Goal: Task Accomplishment & Management: Manage account settings

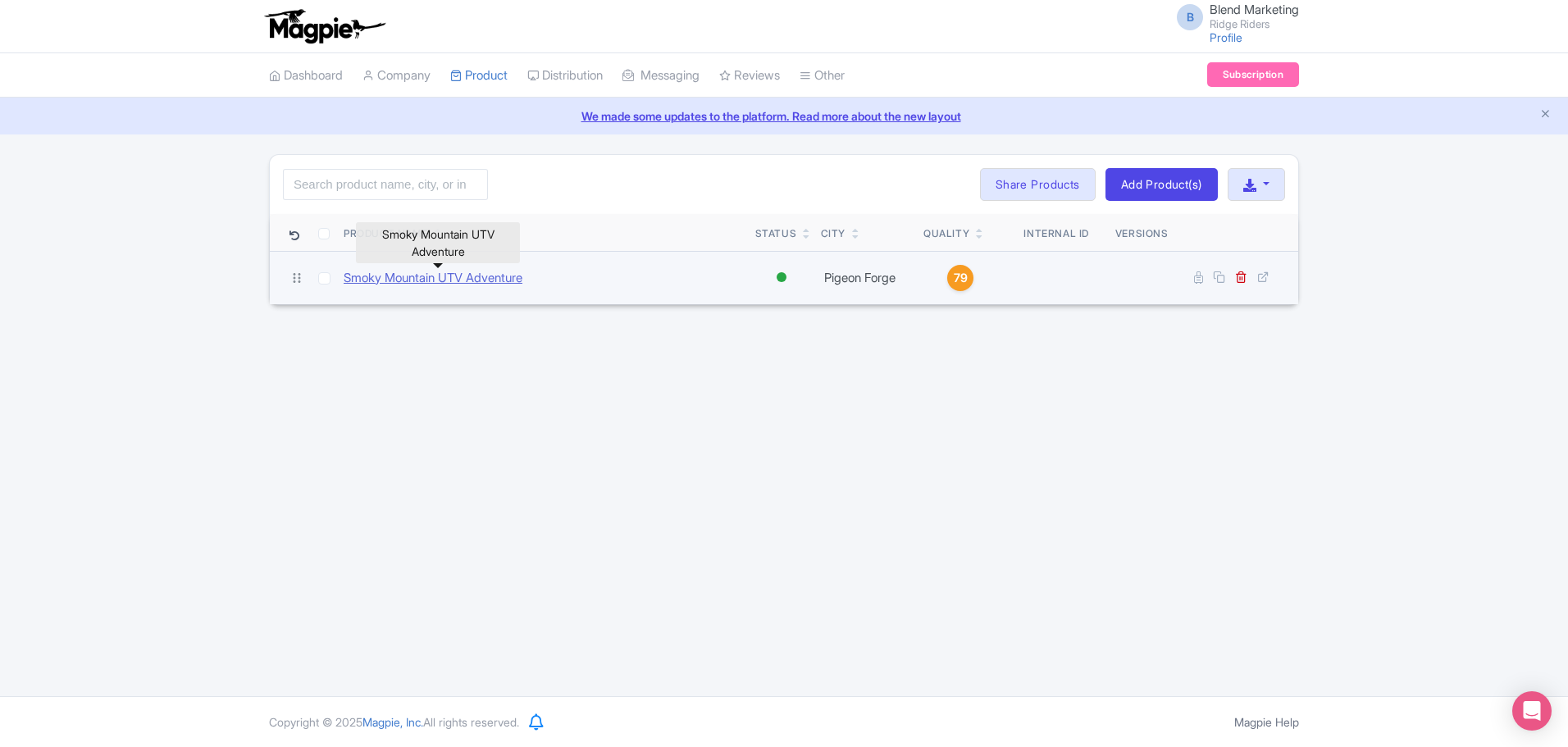
click at [420, 277] on link "Smoky Mountain UTV Adventure" at bounding box center [433, 278] width 179 height 19
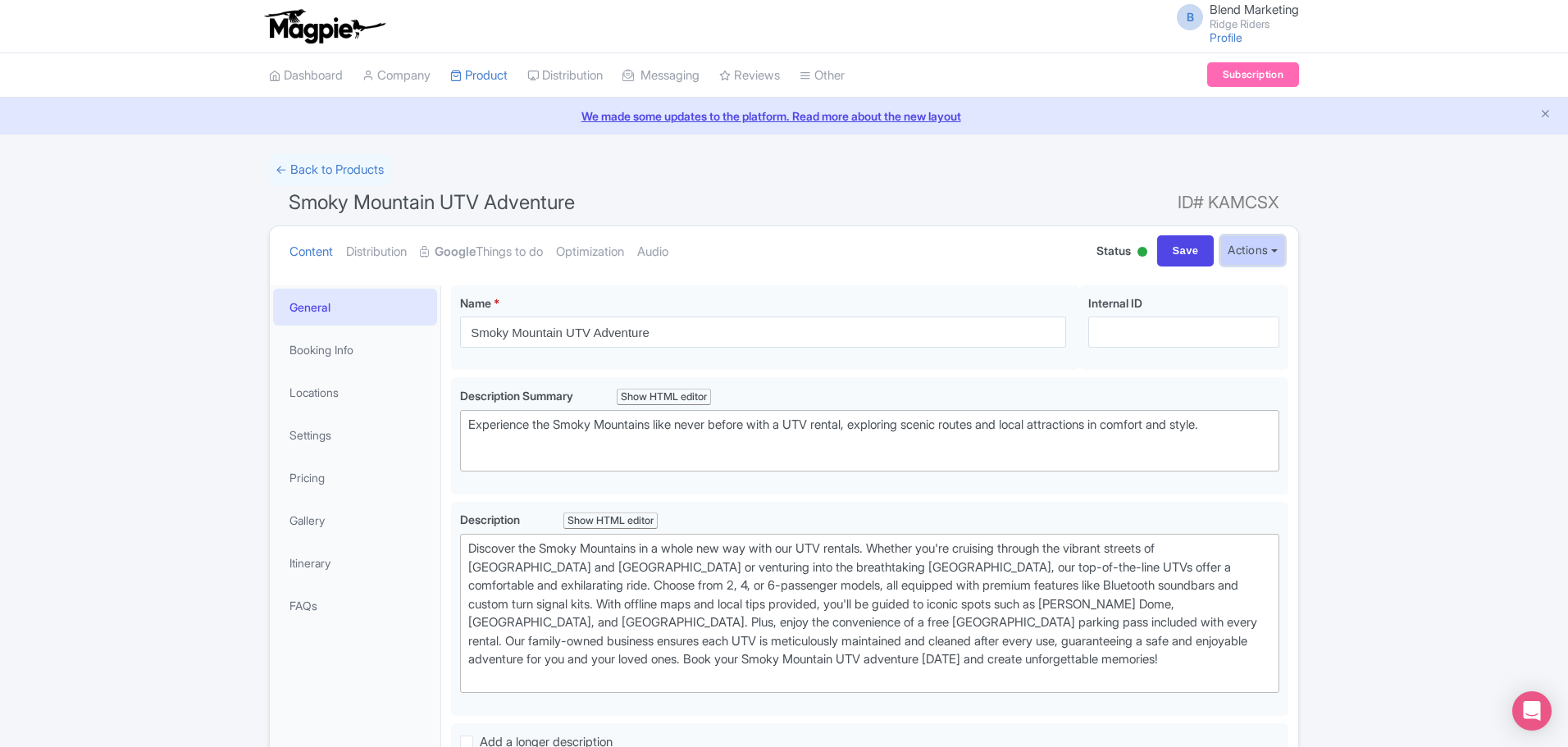
click at [1233, 251] on button "Actions" at bounding box center [1252, 250] width 65 height 30
click at [392, 258] on link "Distribution" at bounding box center [376, 251] width 60 height 52
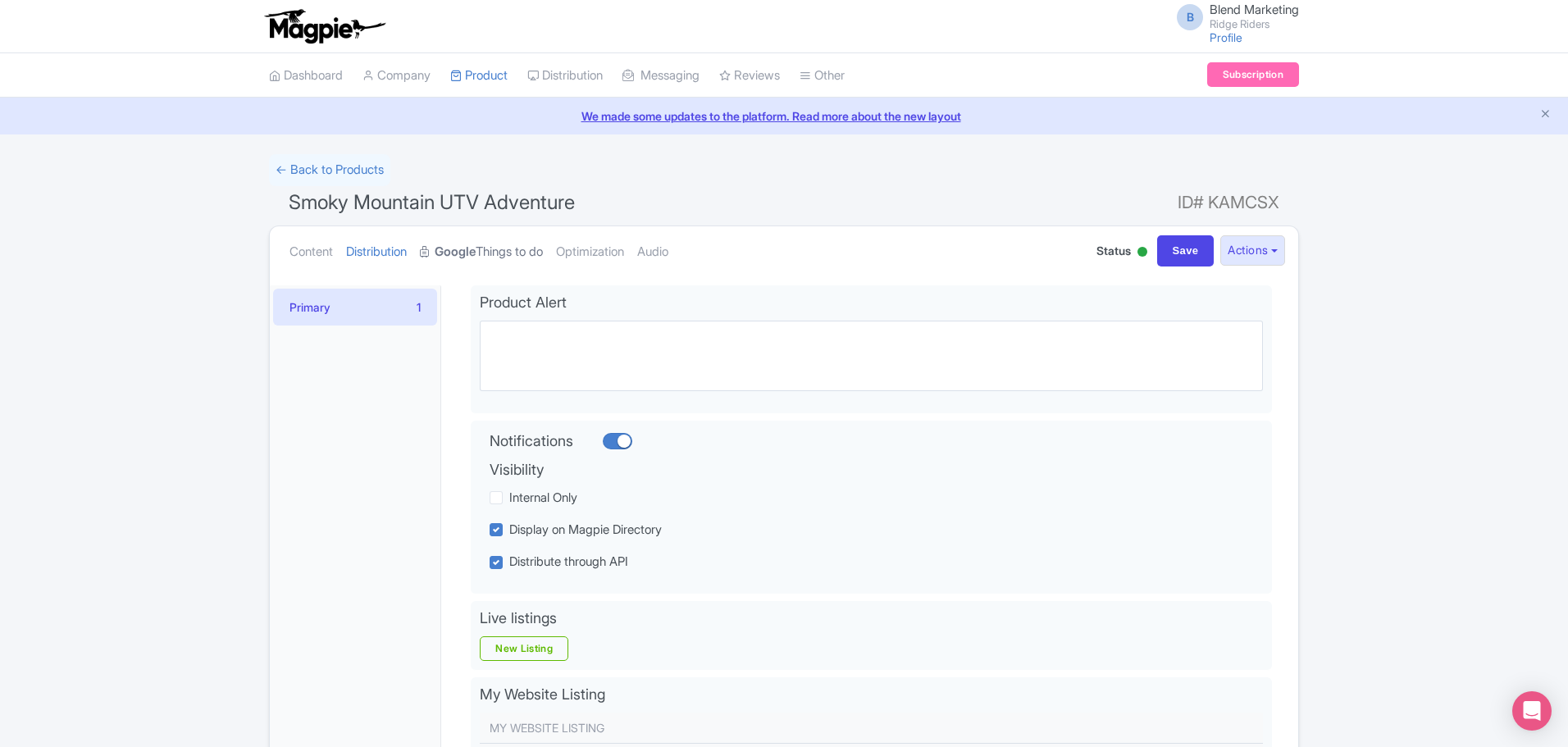
click at [511, 254] on link "Google Things to do" at bounding box center [481, 251] width 123 height 52
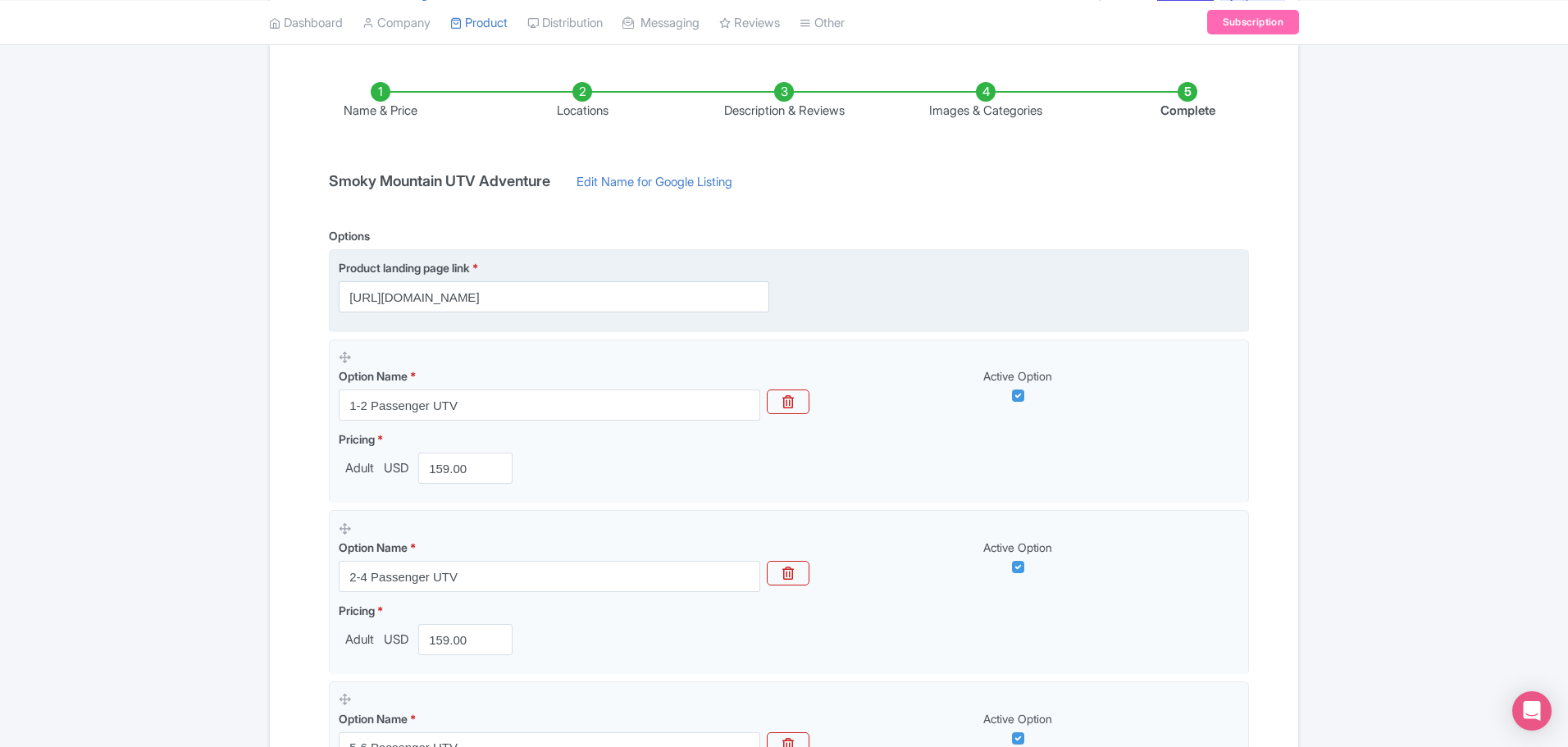
scroll to position [410, 0]
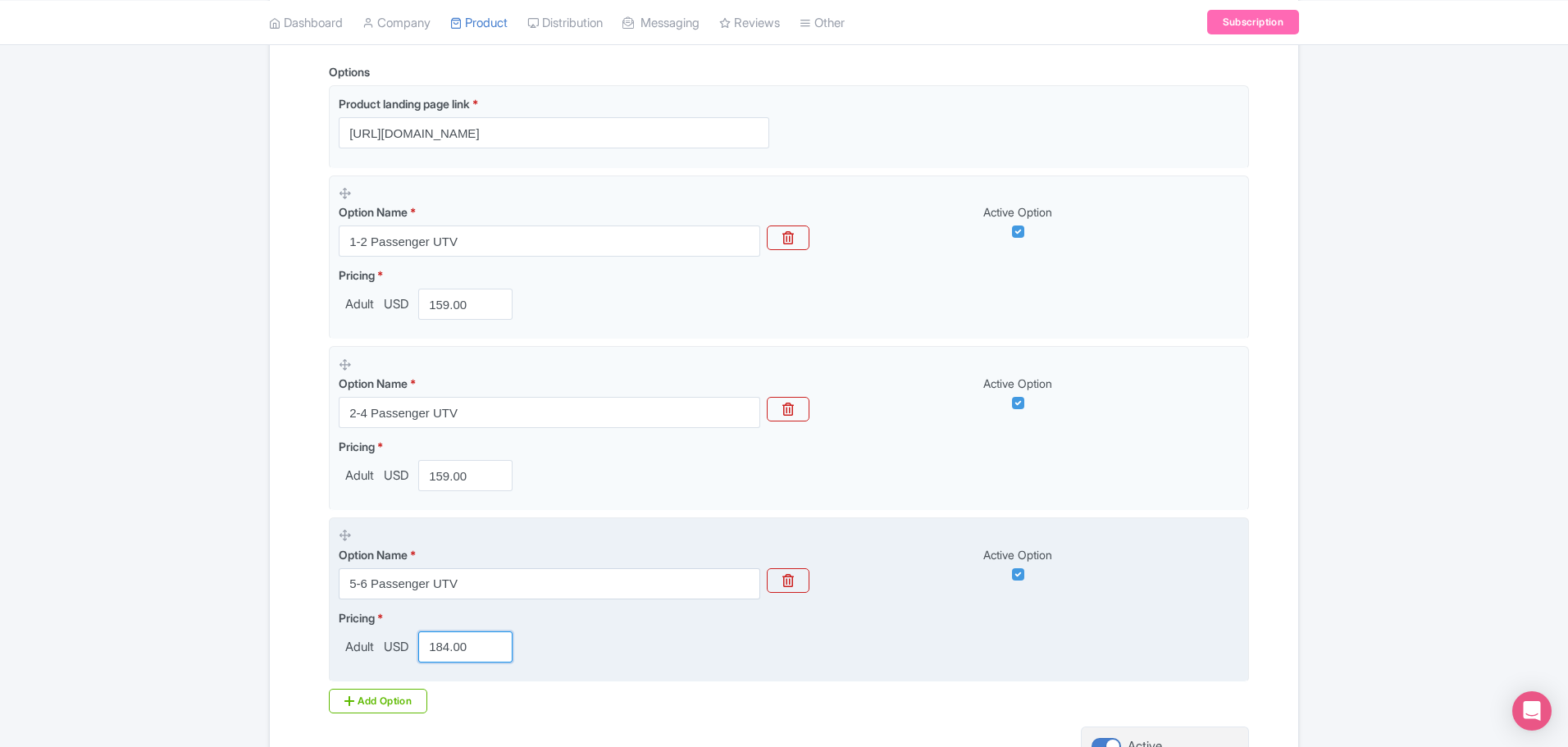
click at [450, 643] on input "184.00" at bounding box center [465, 646] width 94 height 31
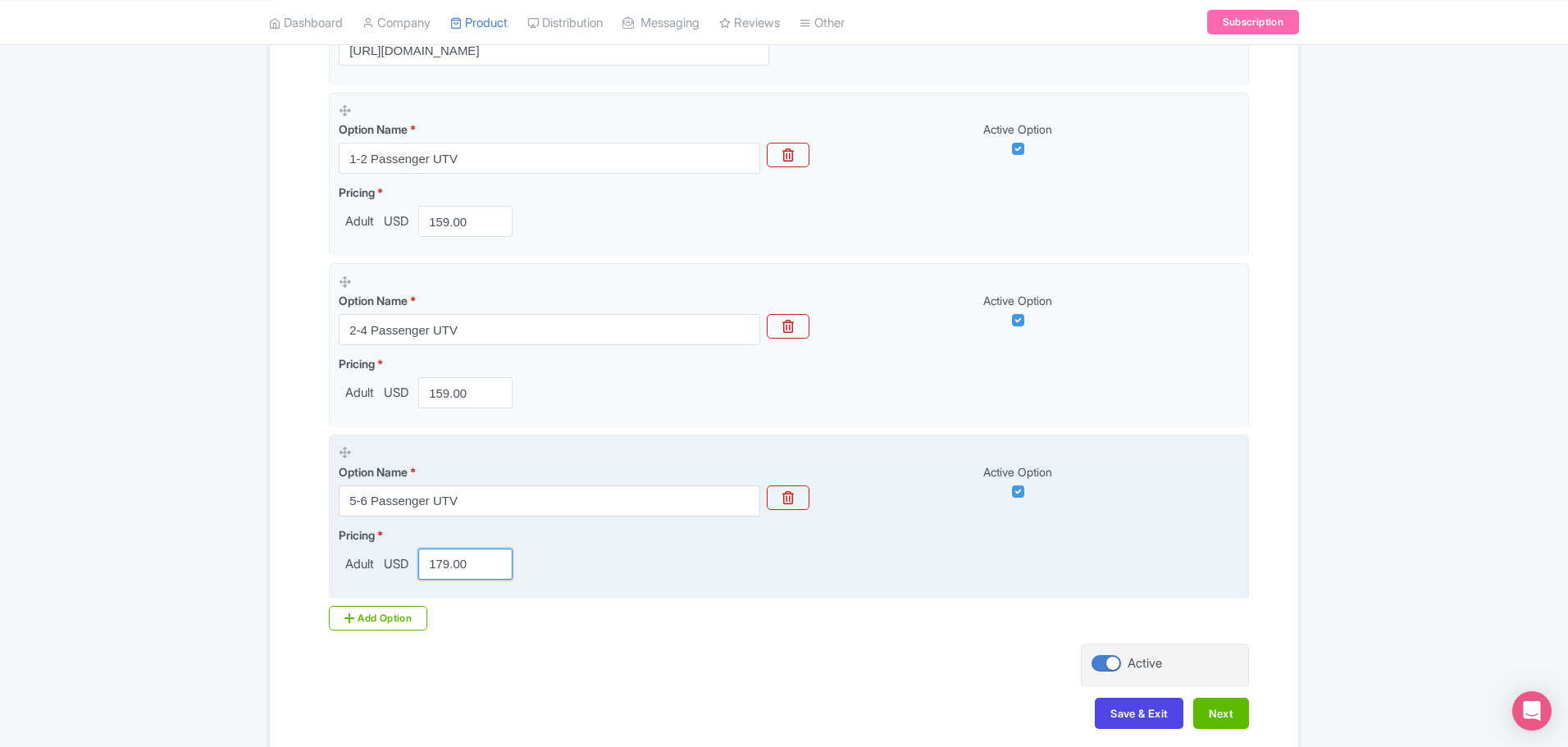
scroll to position [572, 0]
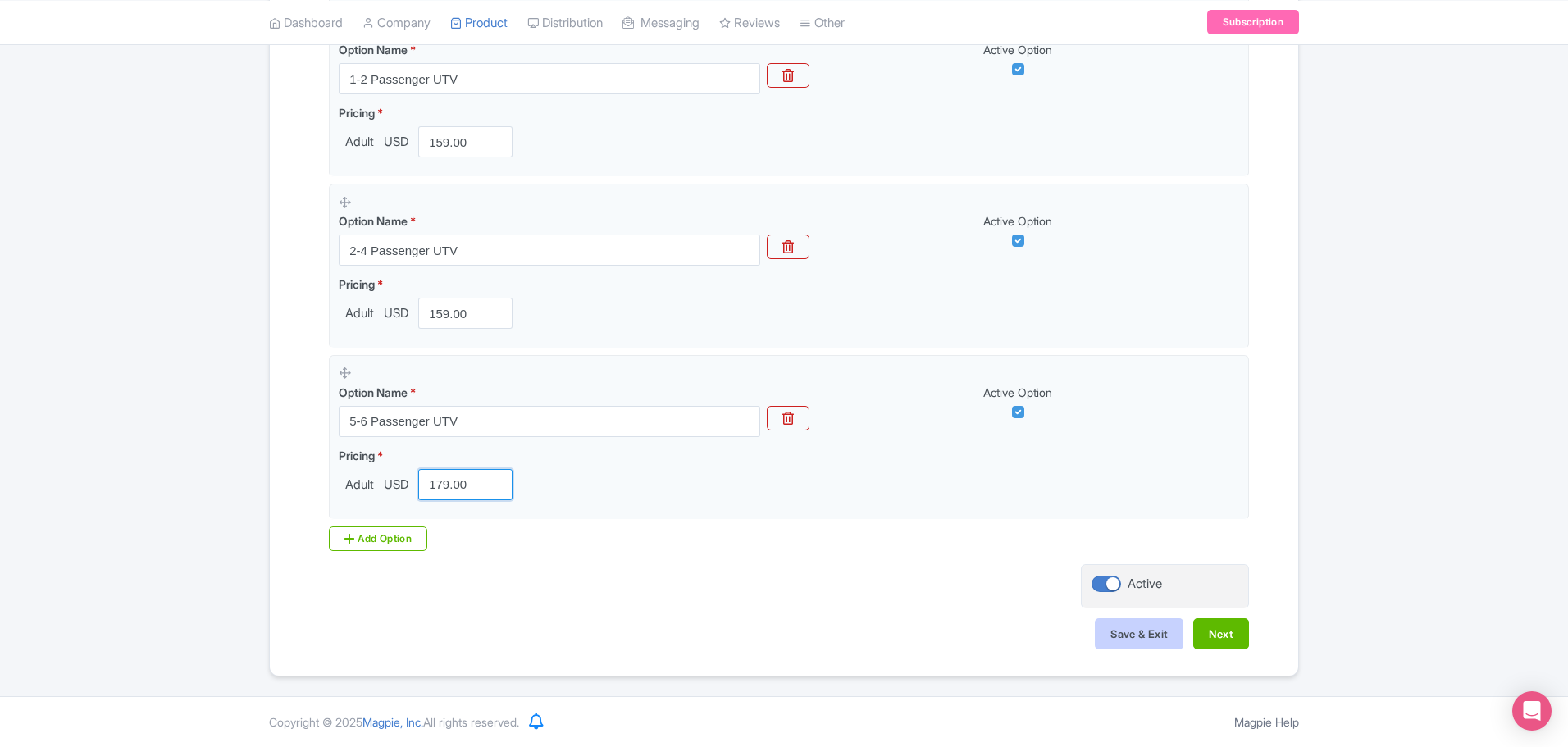
type input "179.00"
click at [1155, 643] on button "Save & Exit" at bounding box center [1139, 633] width 88 height 31
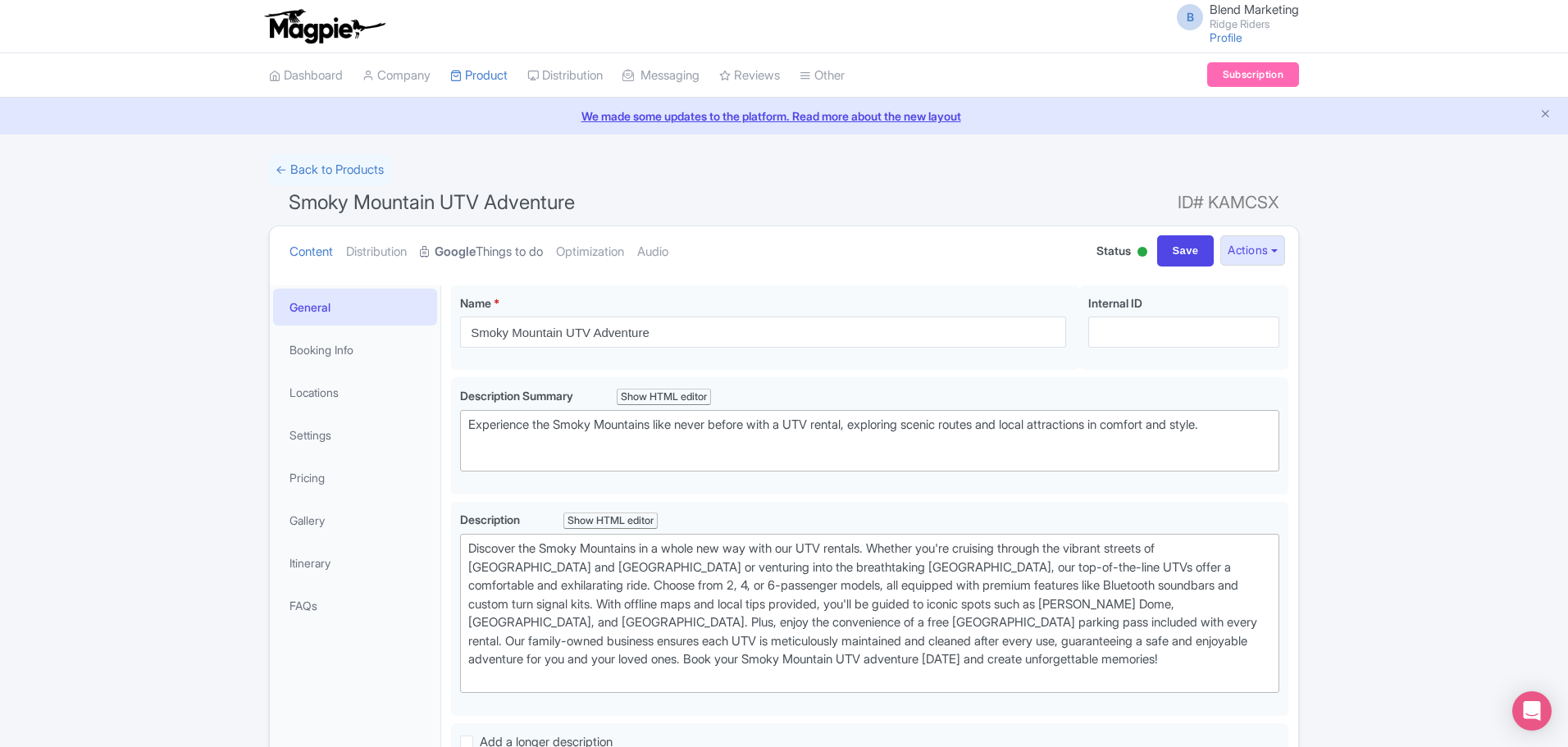
click at [497, 252] on link "Google Things to do" at bounding box center [481, 251] width 123 height 52
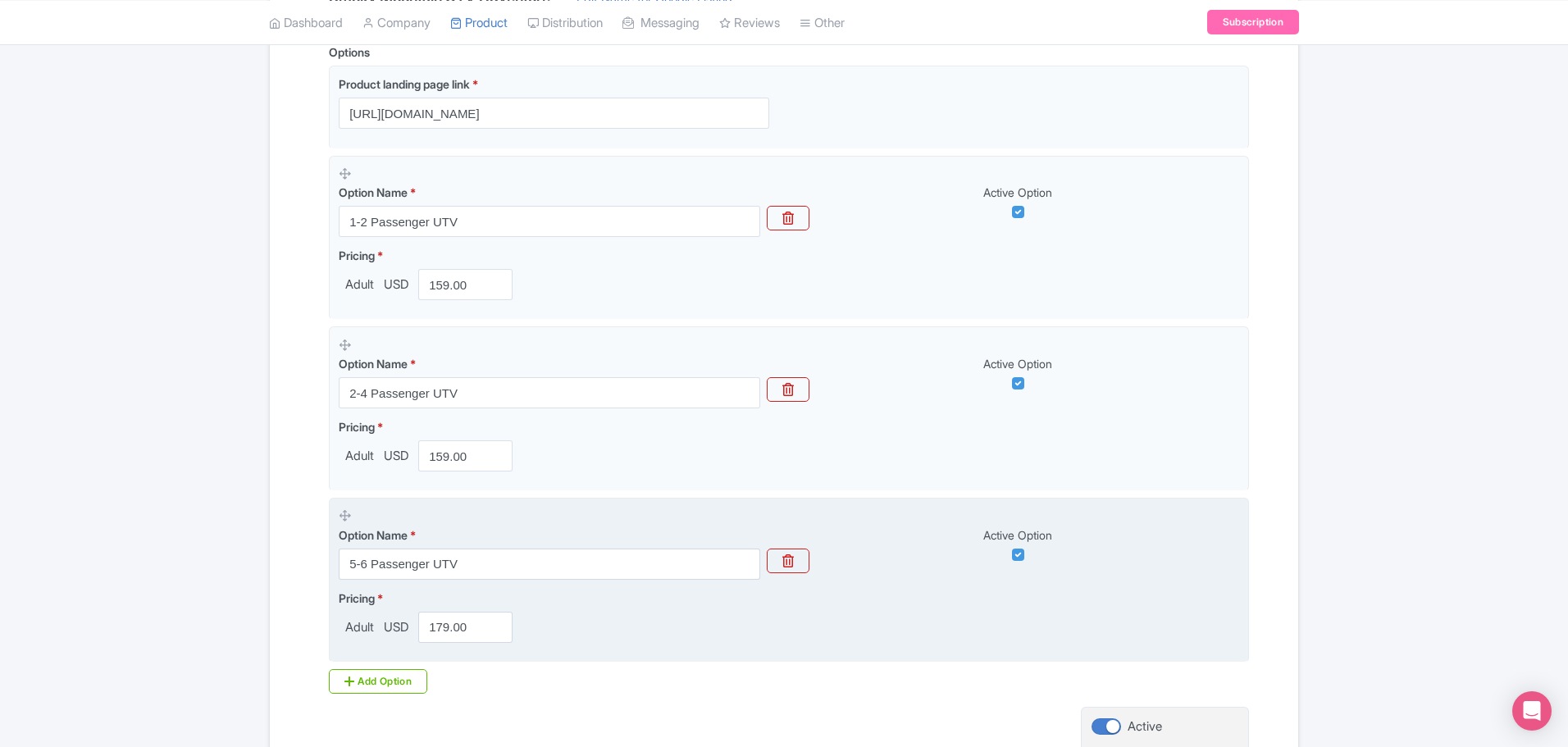
scroll to position [572, 0]
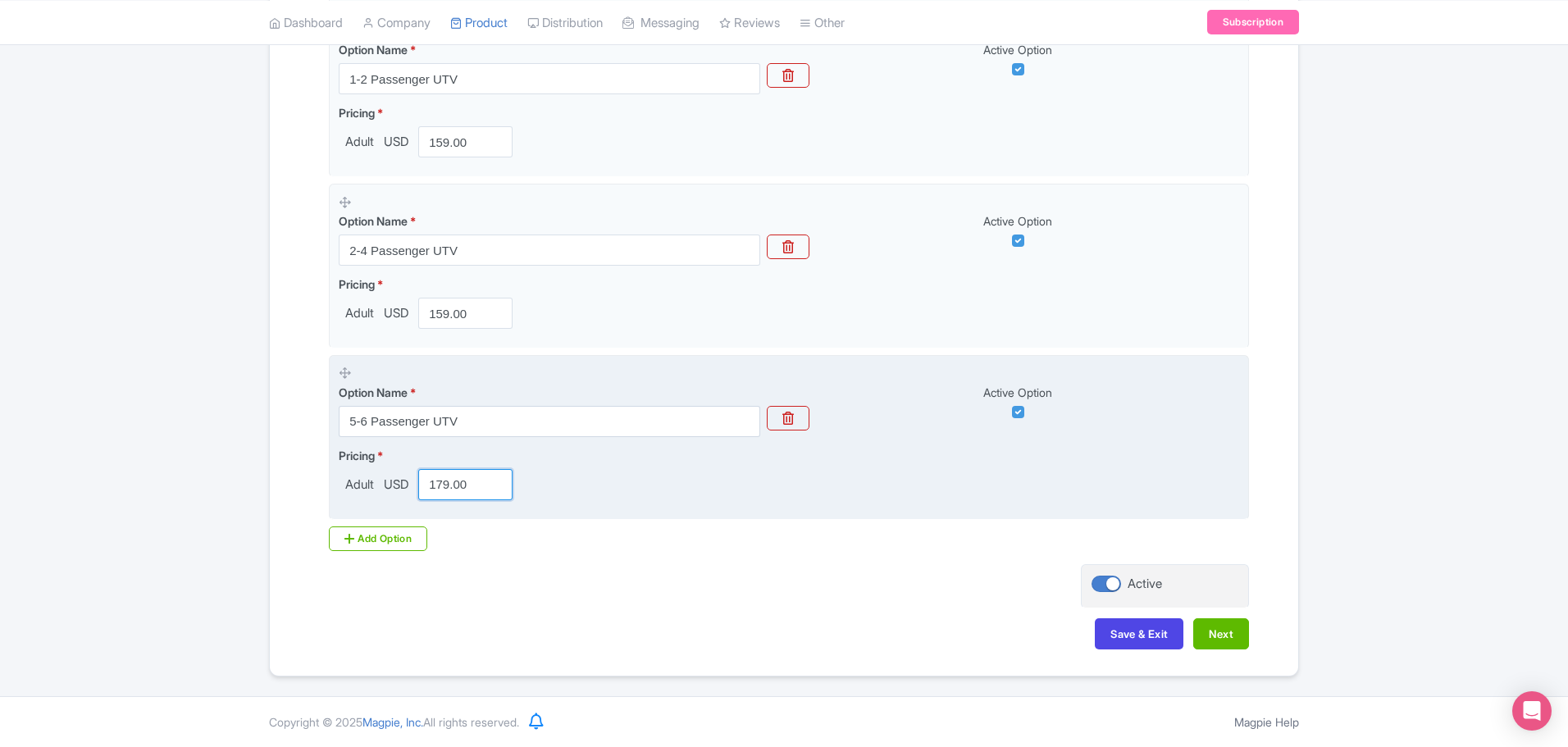
click at [451, 486] on input "179.00" at bounding box center [465, 484] width 94 height 31
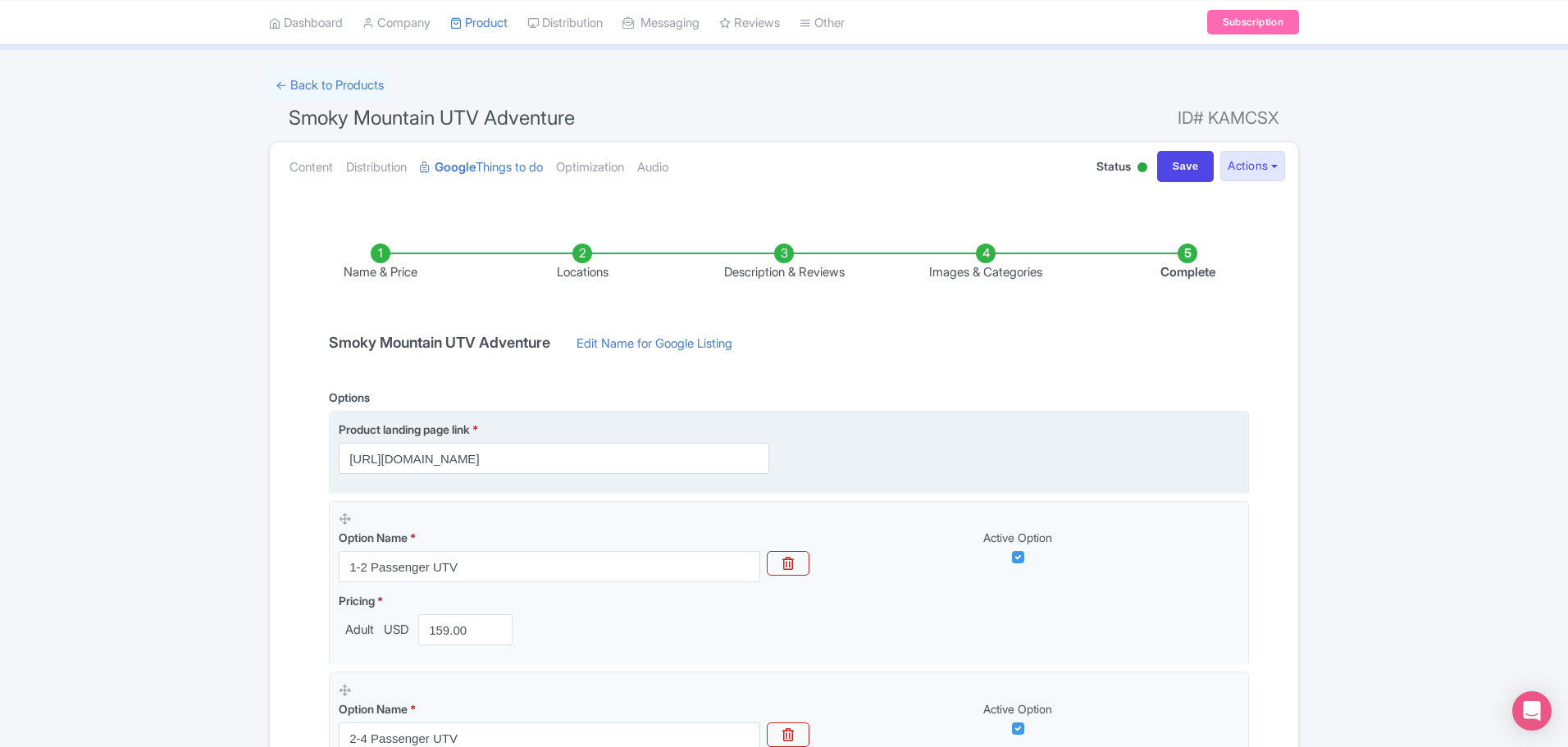
scroll to position [0, 0]
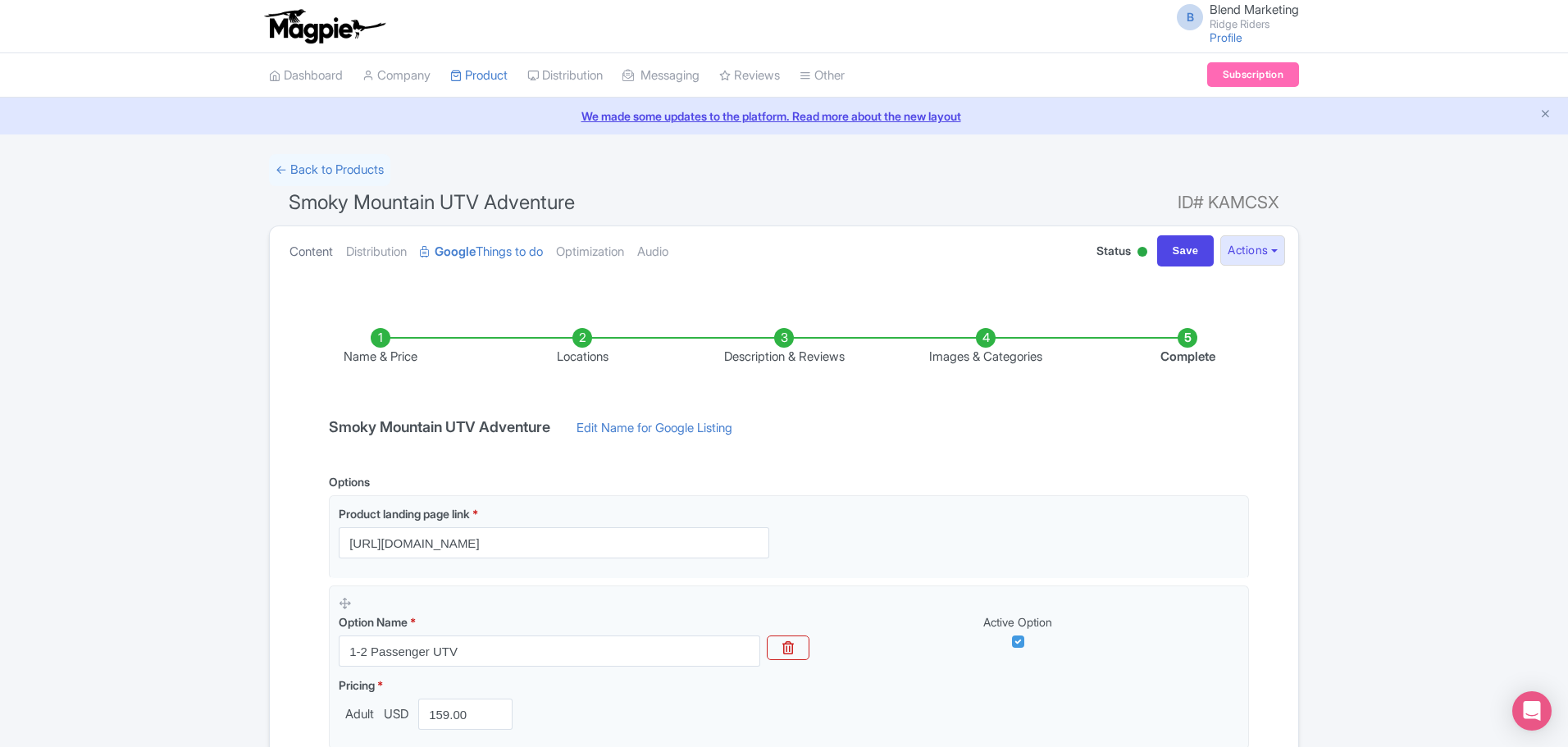
click at [311, 240] on link "Content" at bounding box center [311, 251] width 43 height 52
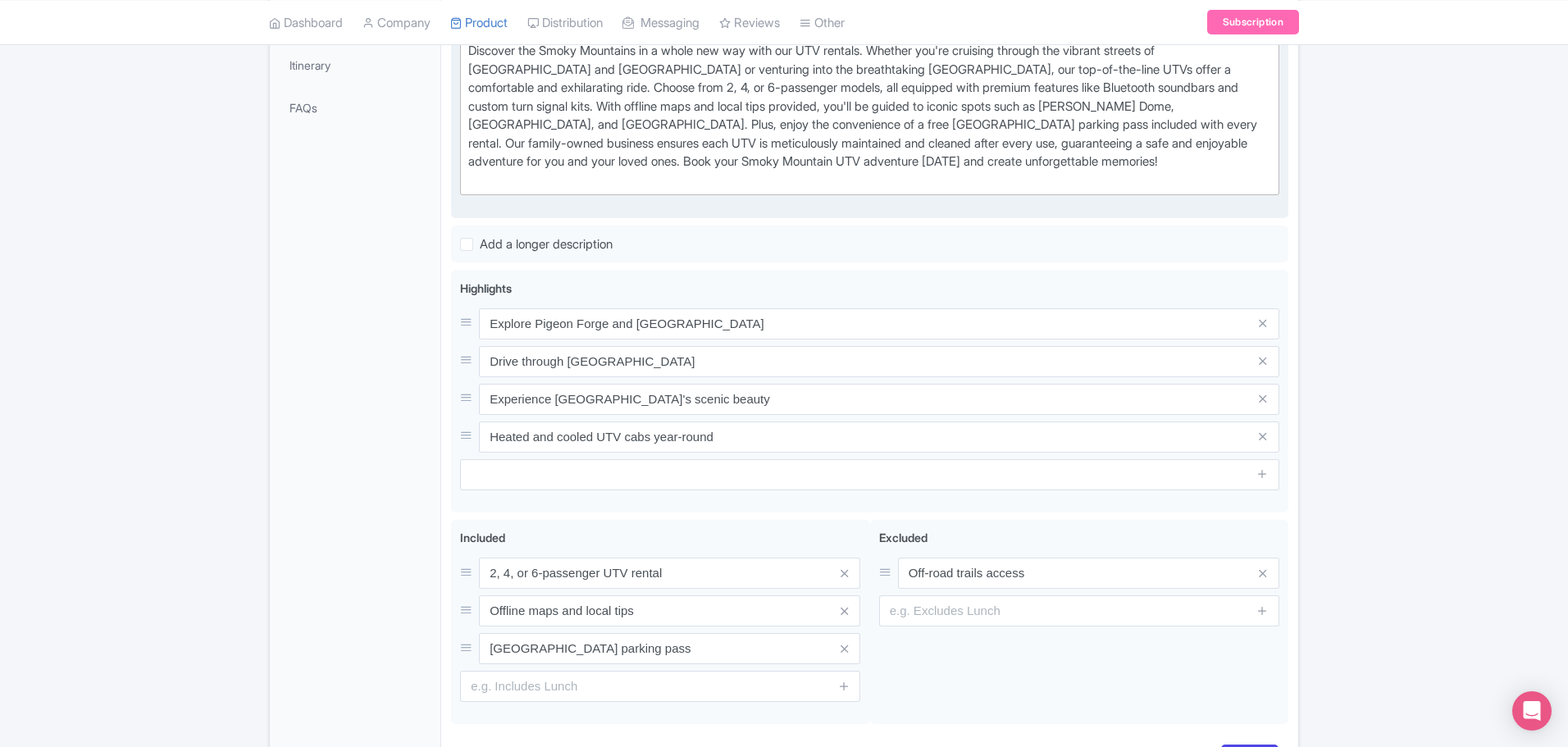
scroll to position [286, 0]
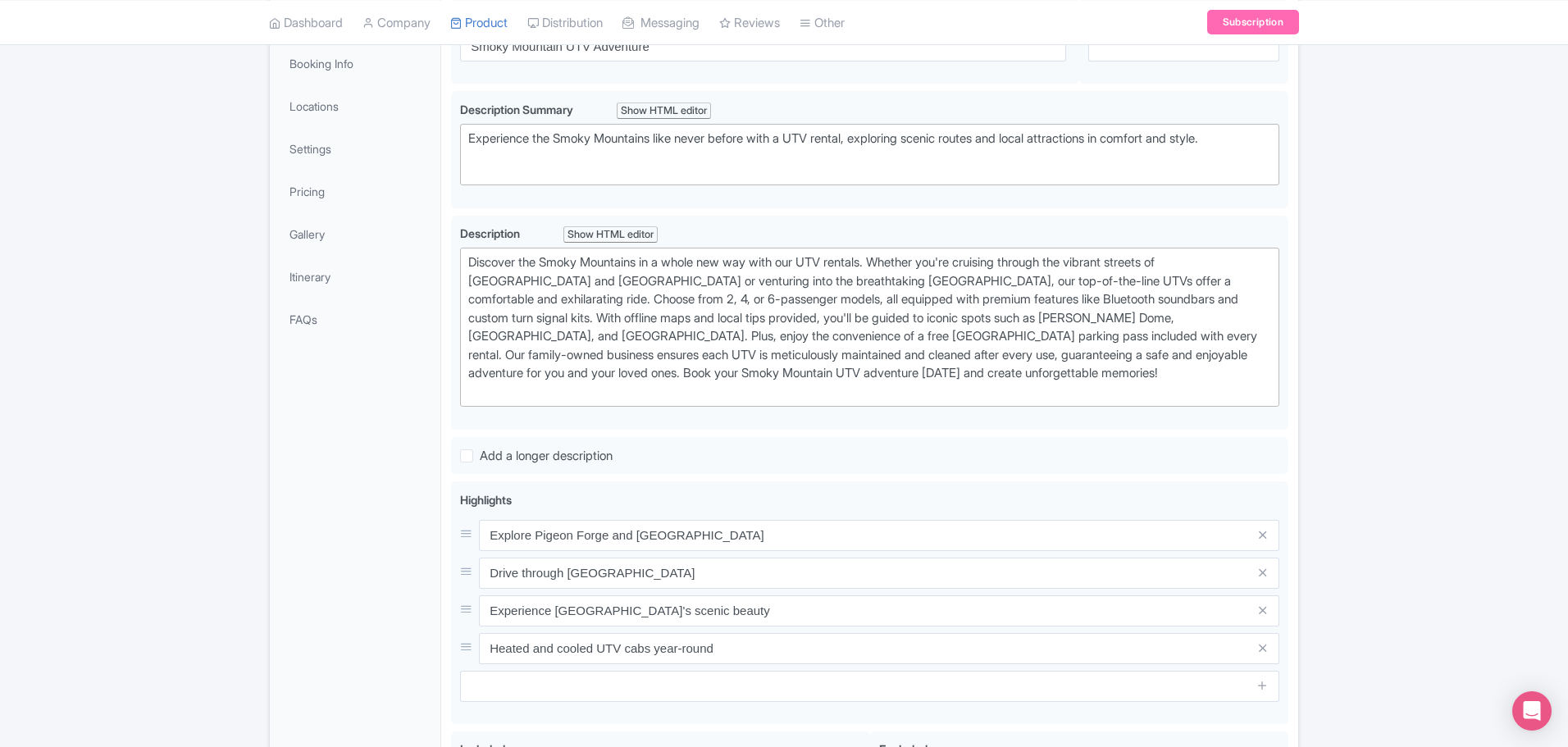
click at [300, 210] on li "Pricing" at bounding box center [355, 191] width 170 height 43
click at [303, 199] on link "Pricing" at bounding box center [355, 191] width 164 height 37
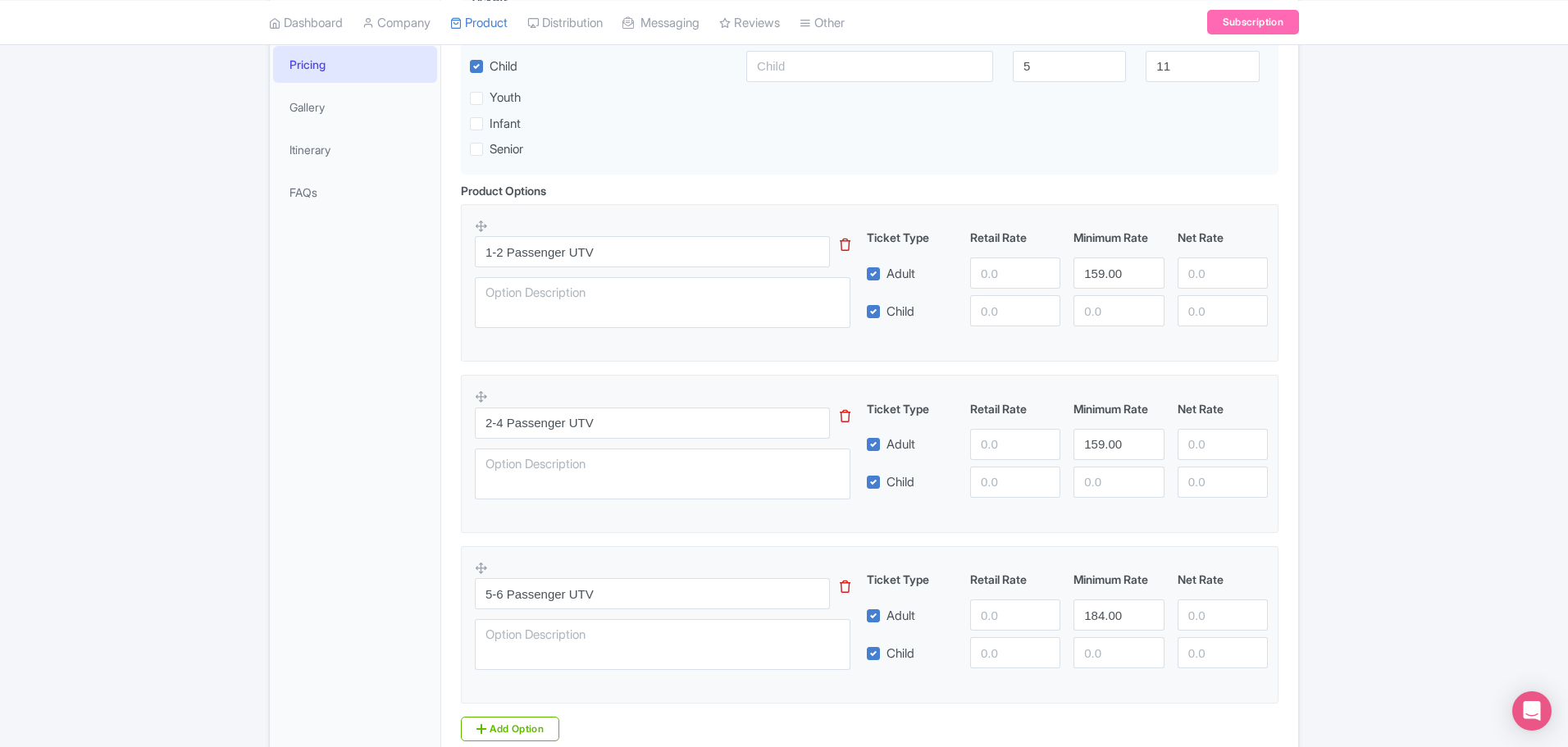
scroll to position [532, 0]
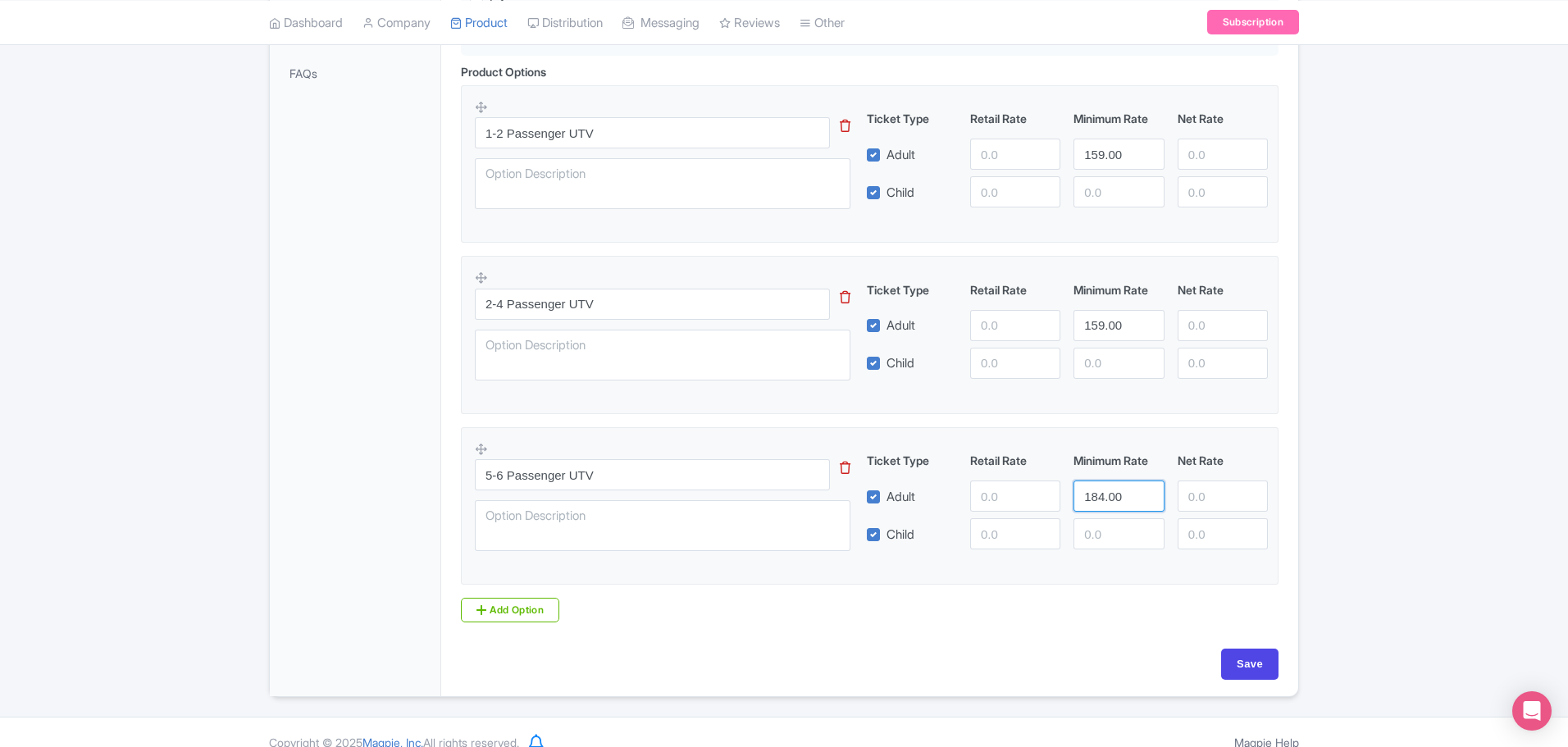
click at [1099, 501] on input "184.00" at bounding box center [1118, 495] width 90 height 31
type input "179.00"
click at [1238, 644] on div "Base Currency i USD - United States dollar USD - United States dollar Price: ad…" at bounding box center [869, 200] width 837 height 895
click at [1241, 661] on input "Save" at bounding box center [1249, 663] width 57 height 31
type input "Saving..."
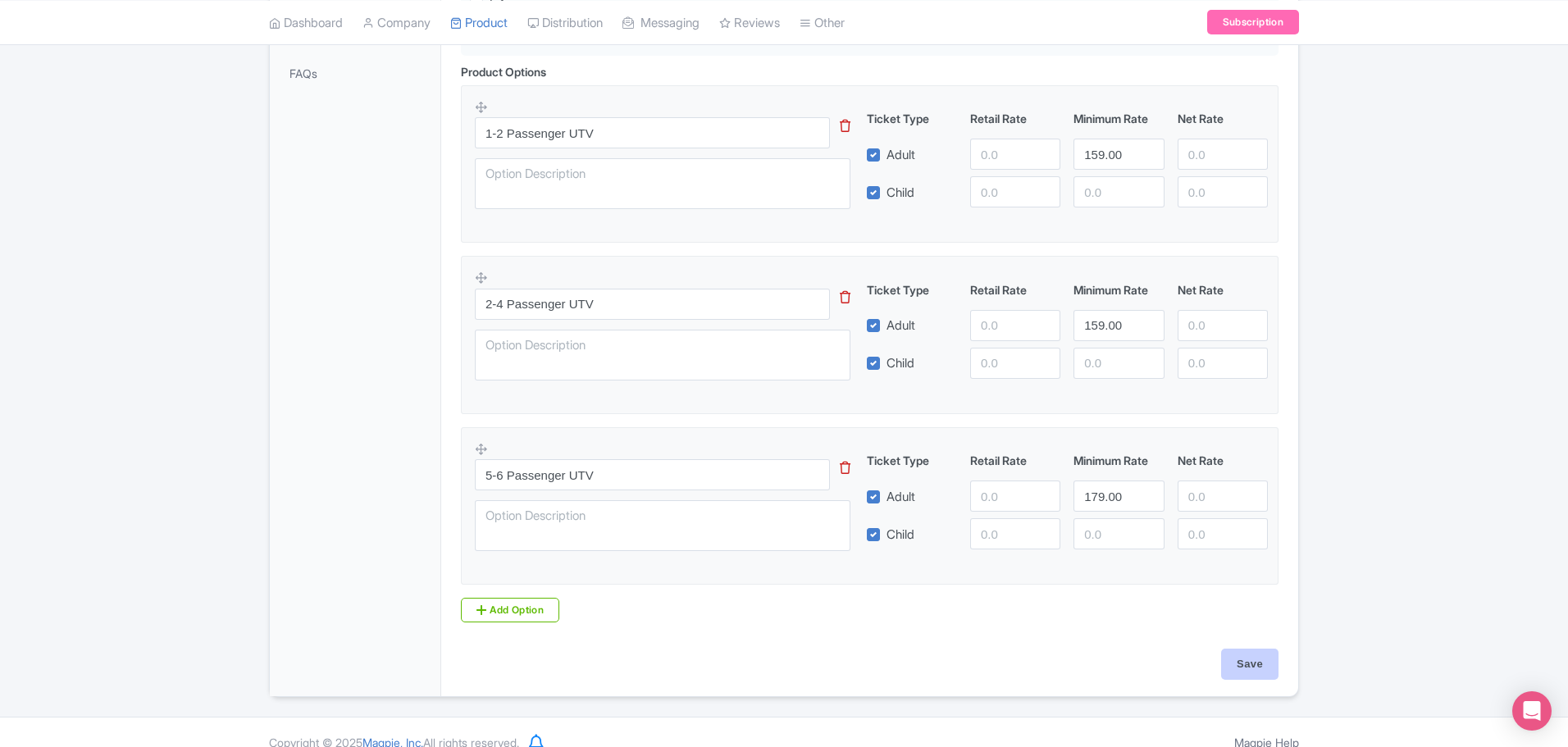
type input "Saving..."
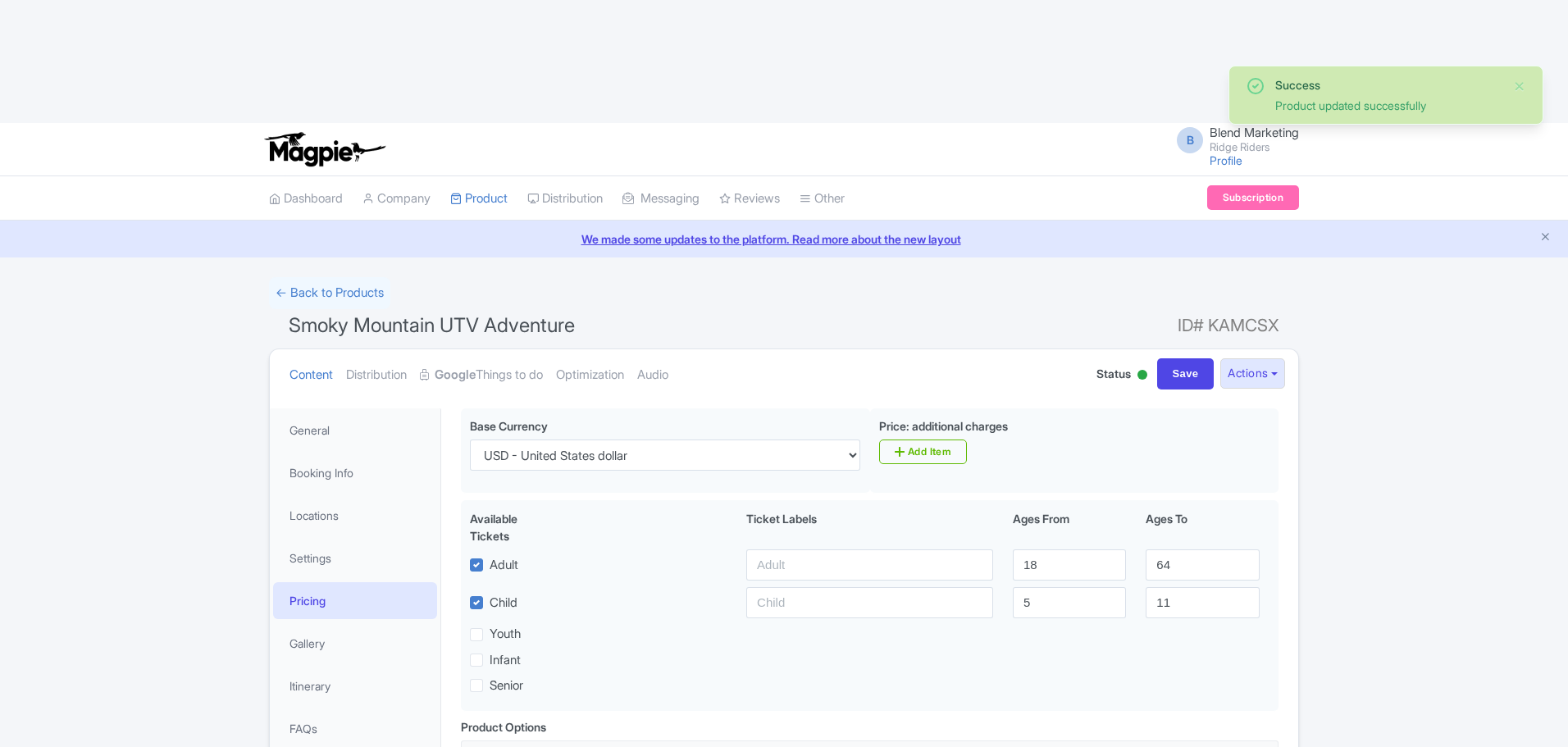
scroll to position [285, 0]
